Goal: Information Seeking & Learning: Check status

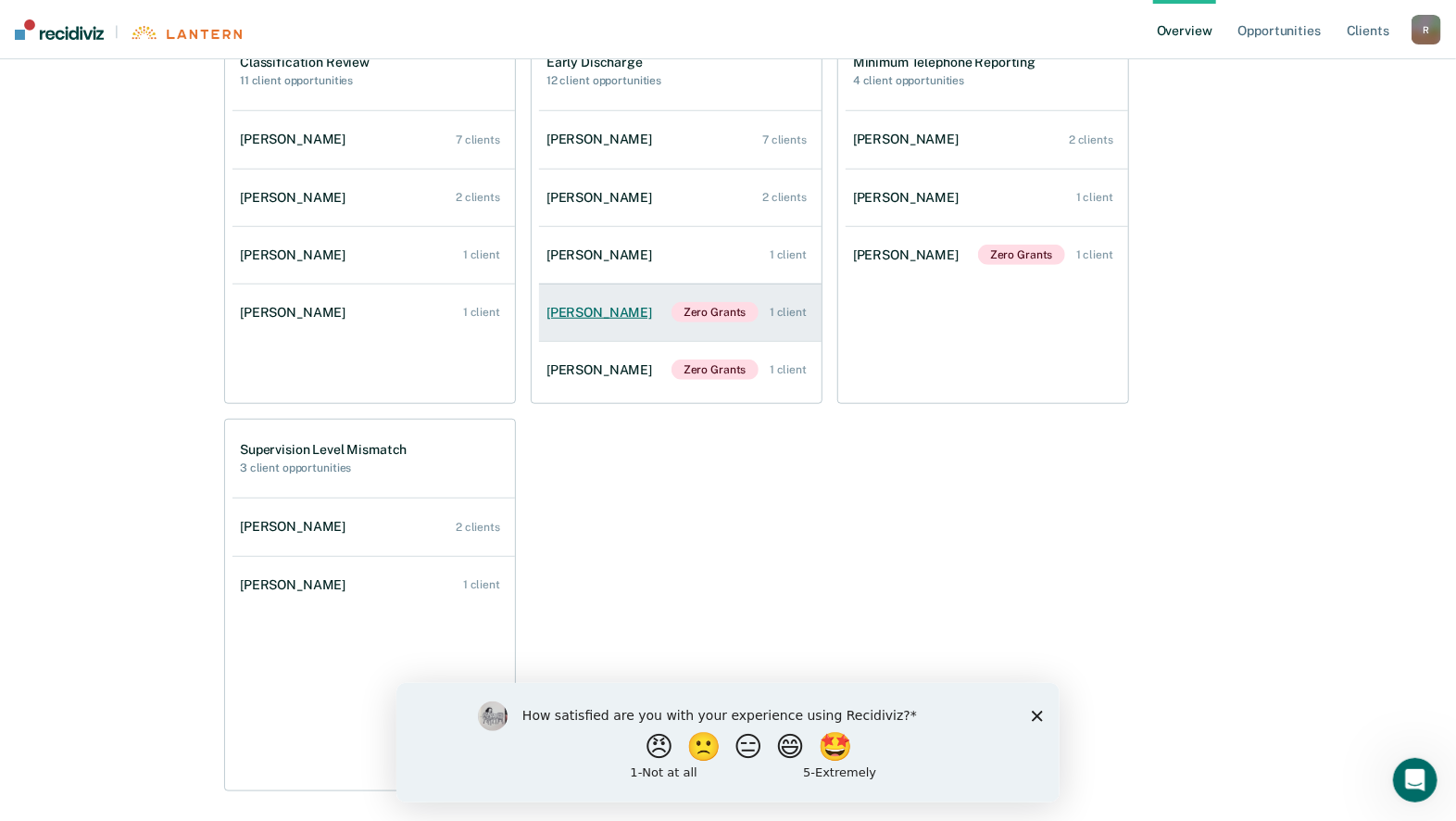
scroll to position [648, 0]
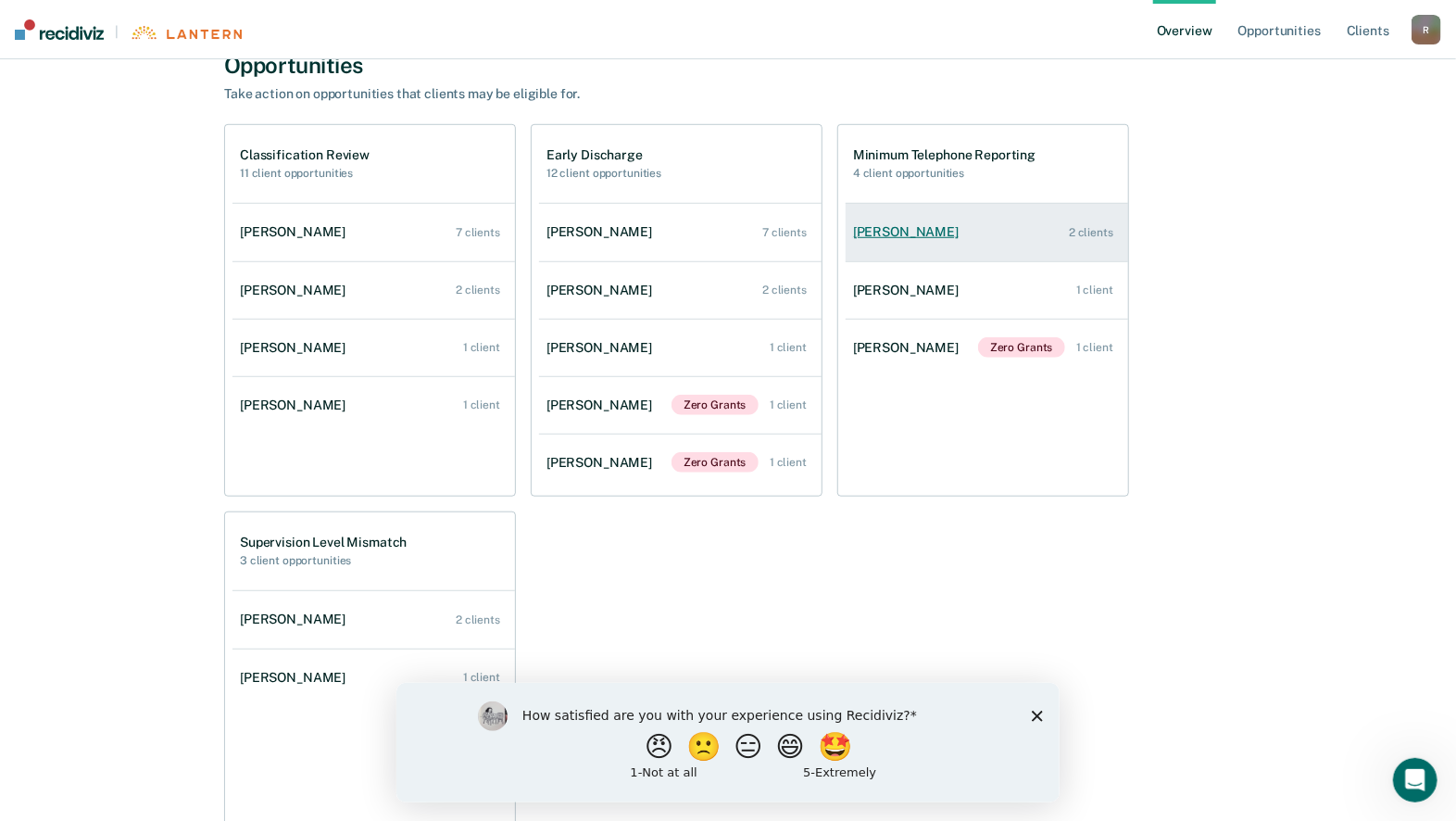
click at [1058, 243] on link "[PERSON_NAME] 2 clients" at bounding box center [987, 232] width 282 height 53
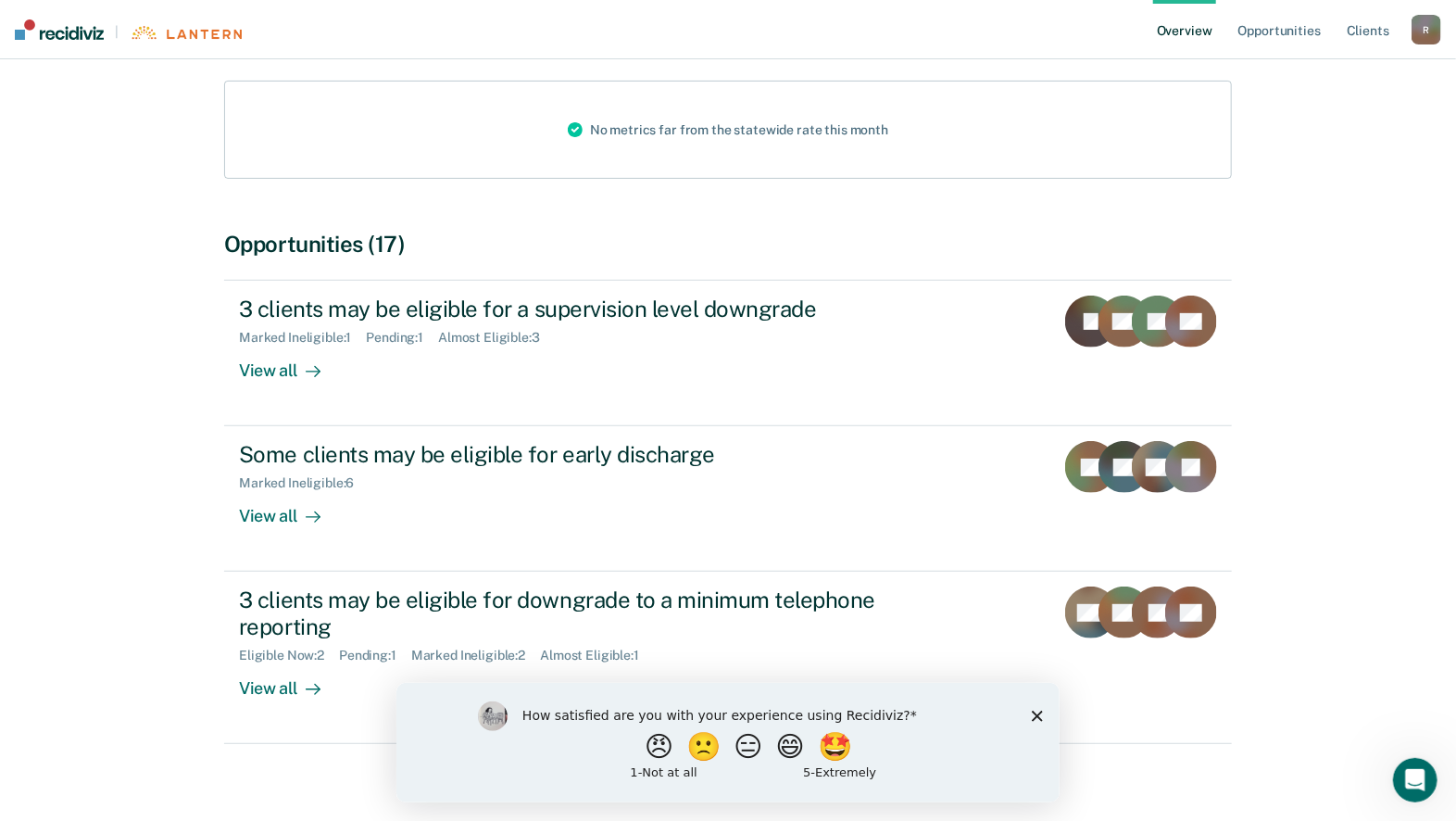
scroll to position [241, 0]
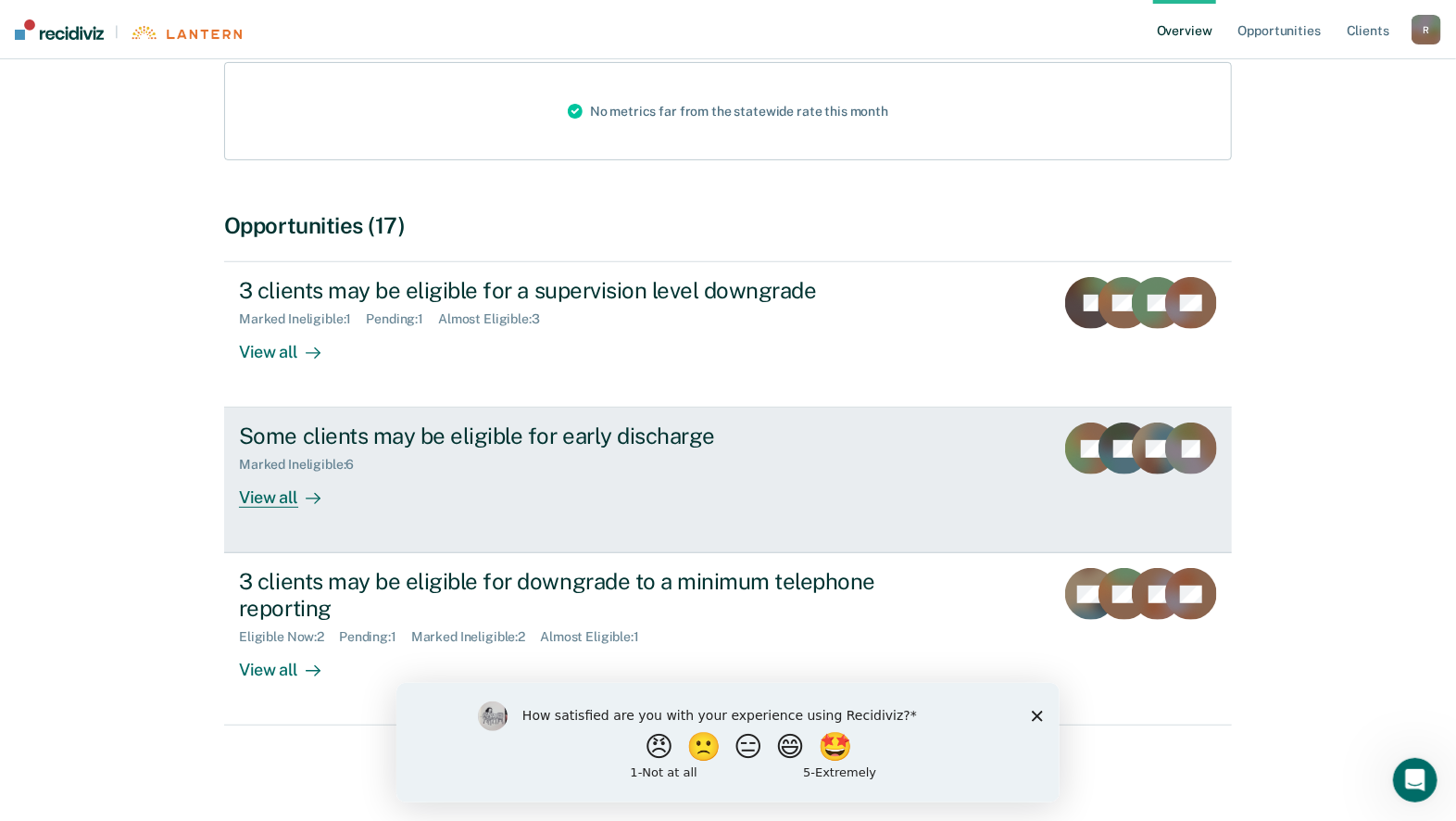
click at [281, 492] on div "View all" at bounding box center [291, 490] width 103 height 36
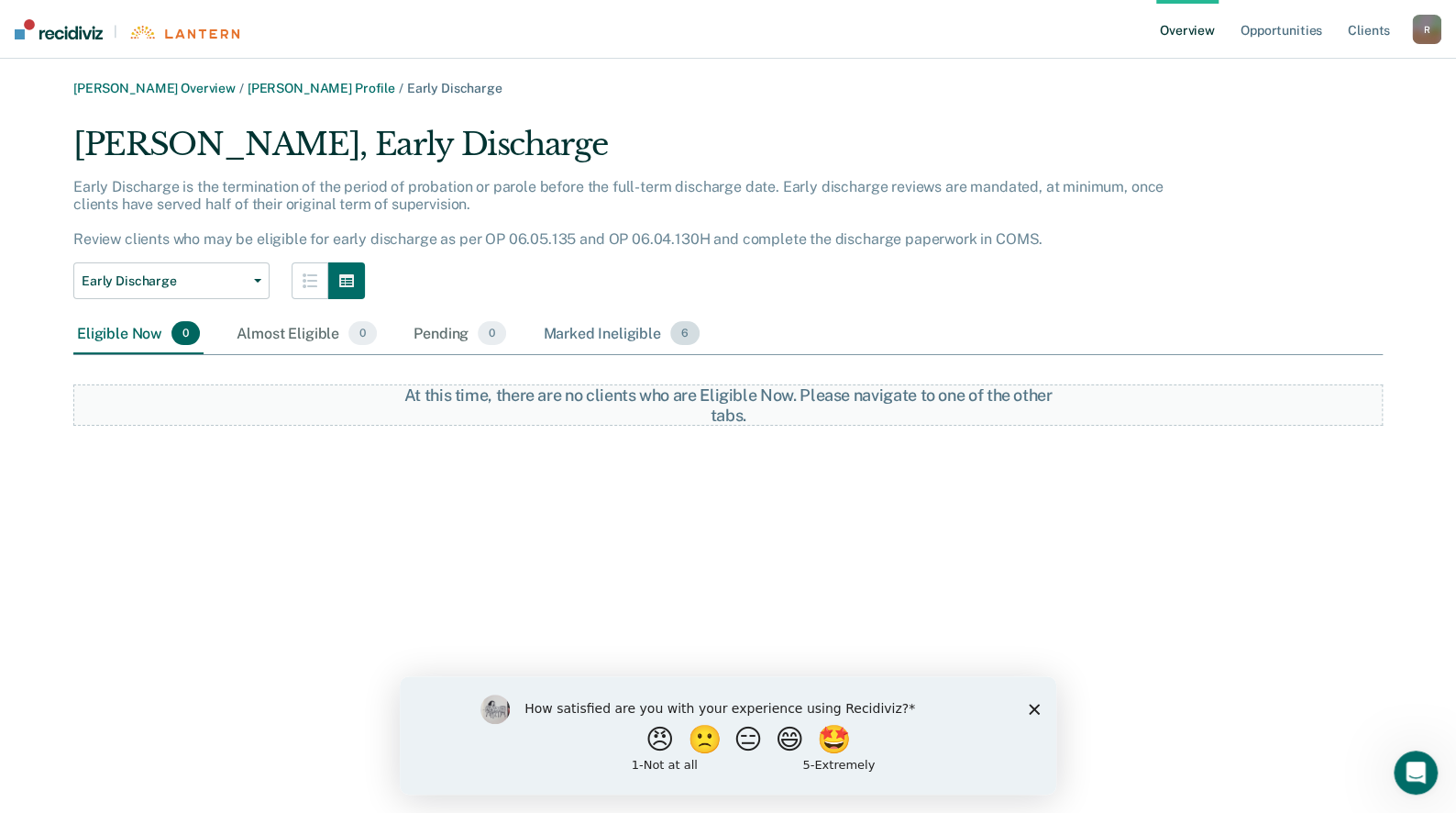
click at [627, 333] on div "Marked Ineligible 6" at bounding box center [621, 333] width 164 height 40
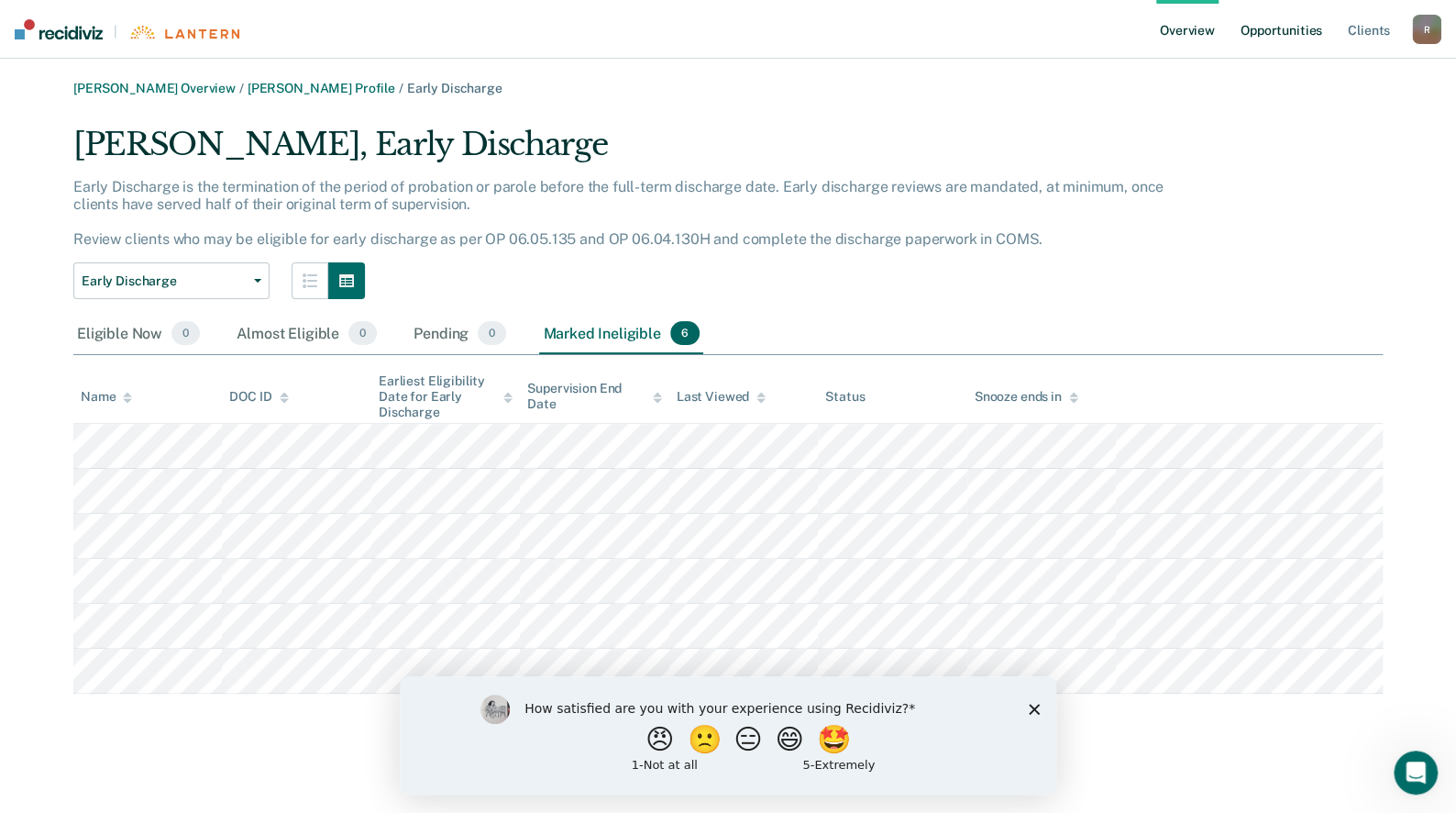
click at [1280, 27] on link "Opportunities" at bounding box center [1282, 29] width 89 height 59
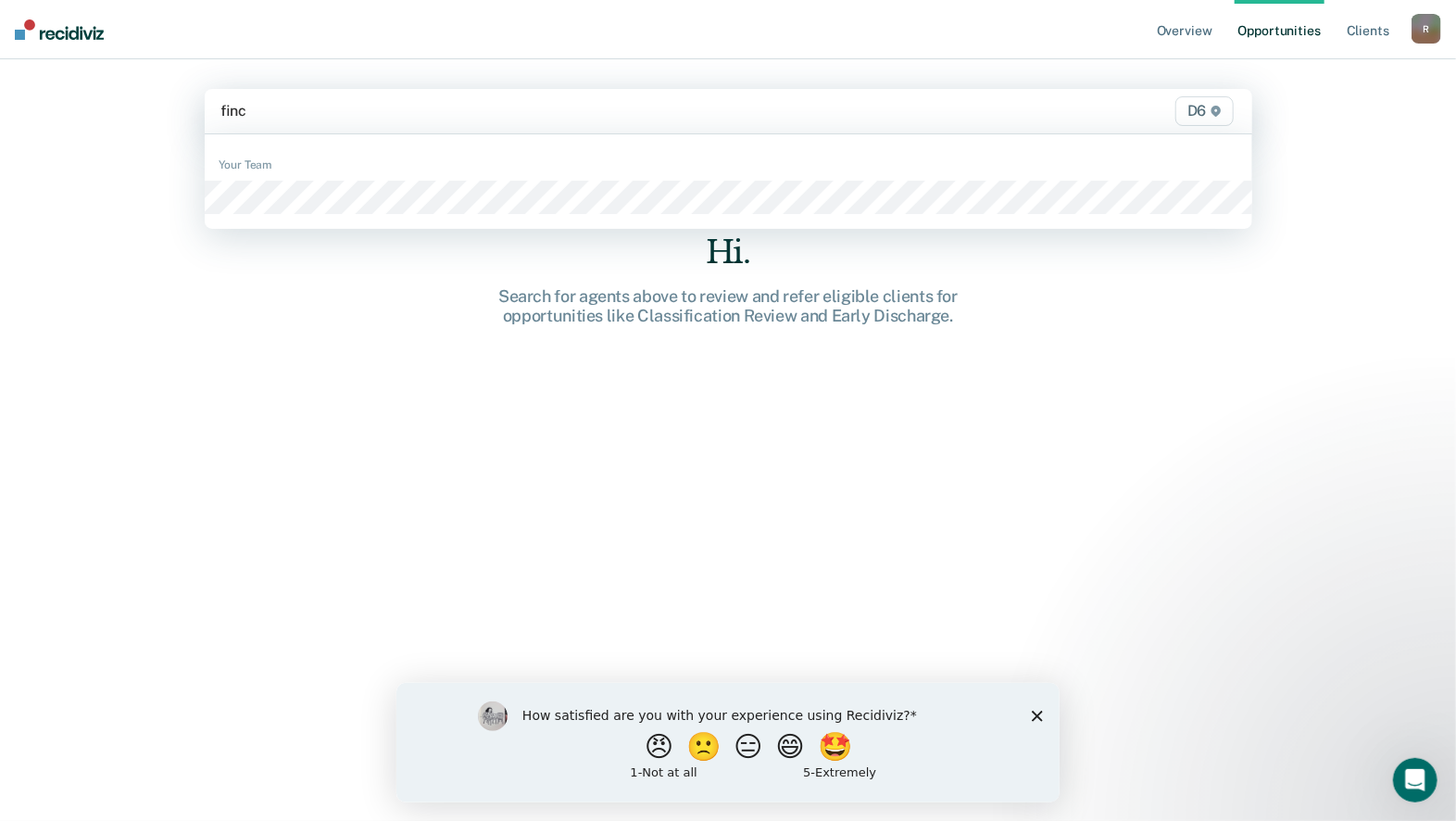
type input "[PERSON_NAME]"
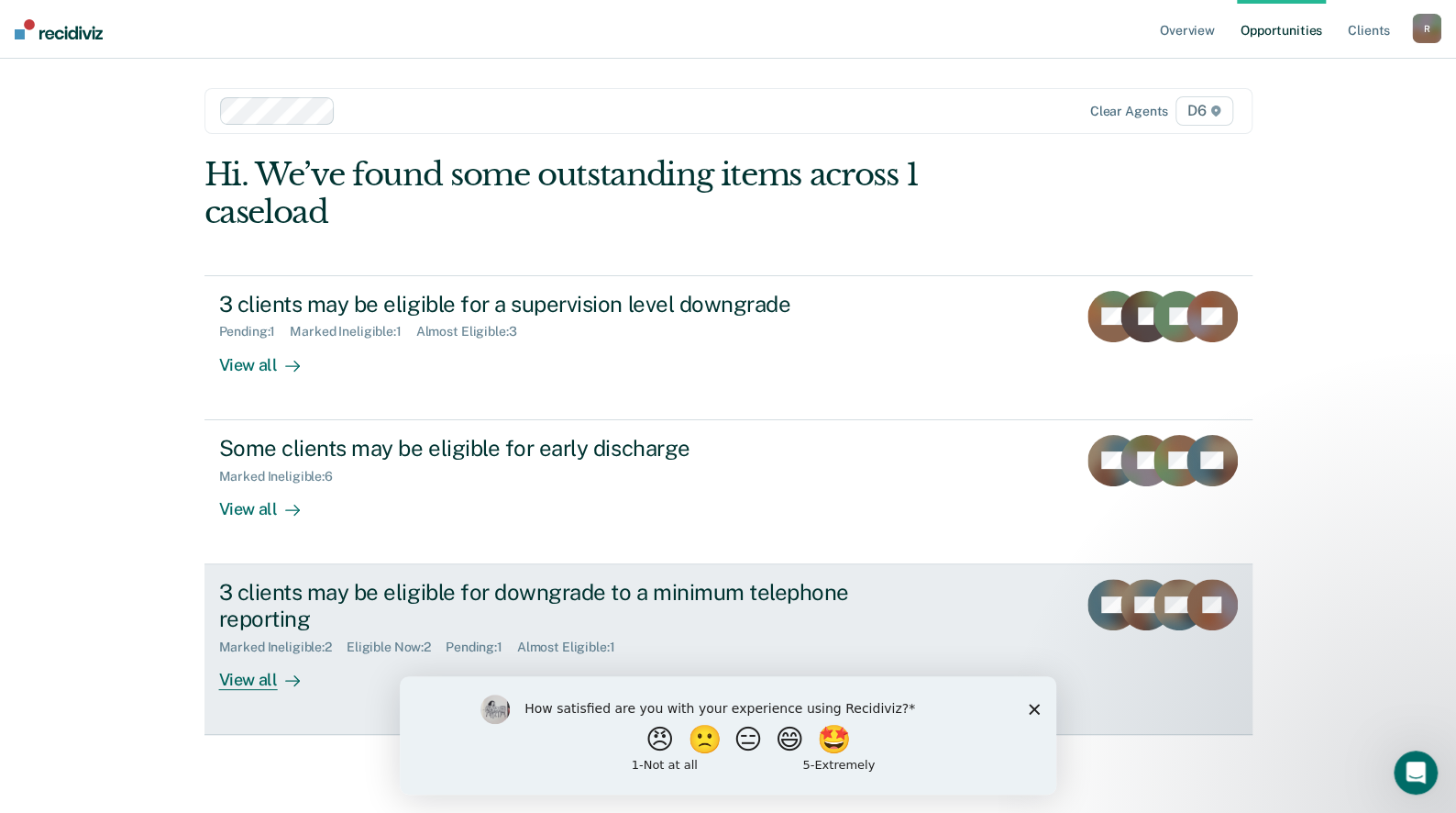
click at [245, 683] on div "View all" at bounding box center [270, 671] width 102 height 35
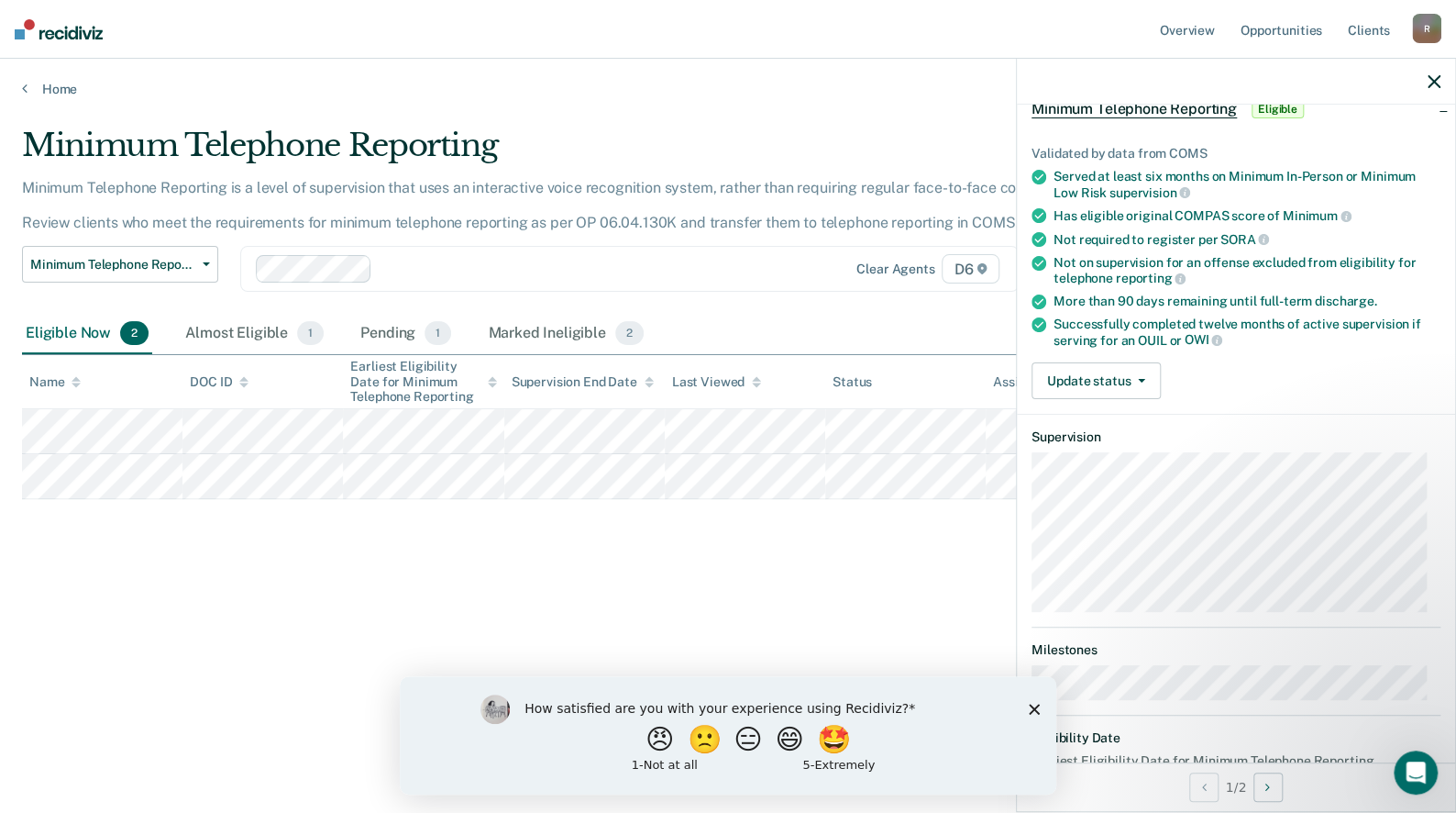
scroll to position [158, 0]
